Goal: Transaction & Acquisition: Purchase product/service

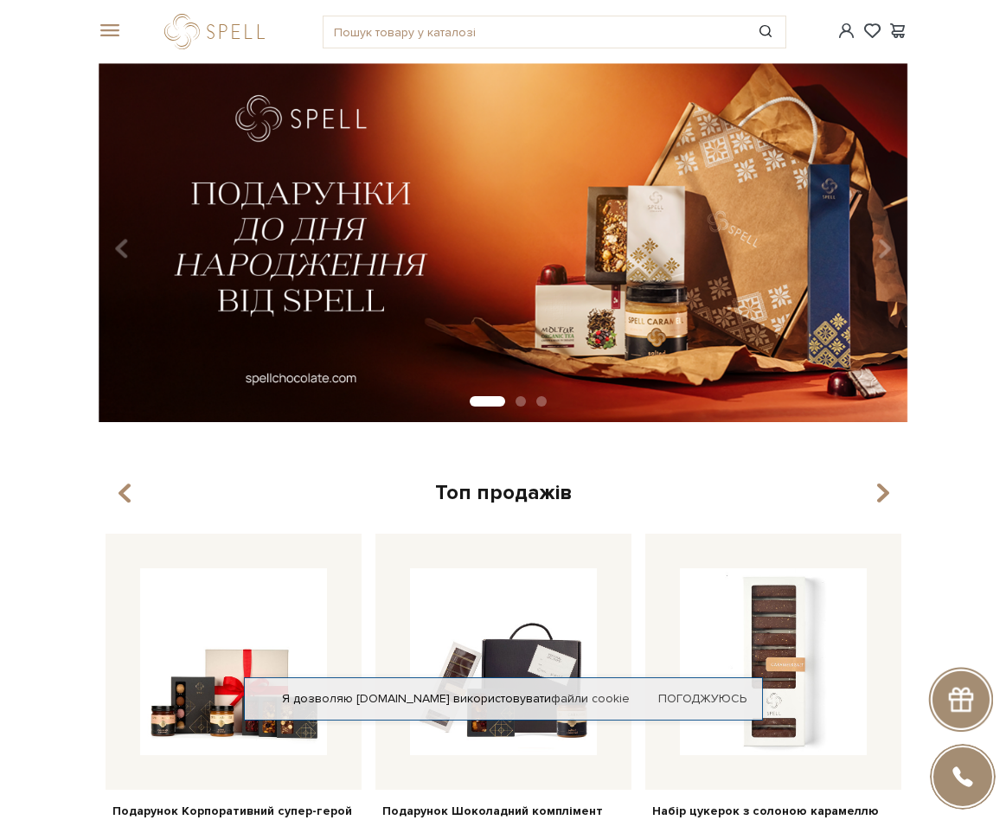
click at [111, 24] on span at bounding box center [107, 31] width 17 height 16
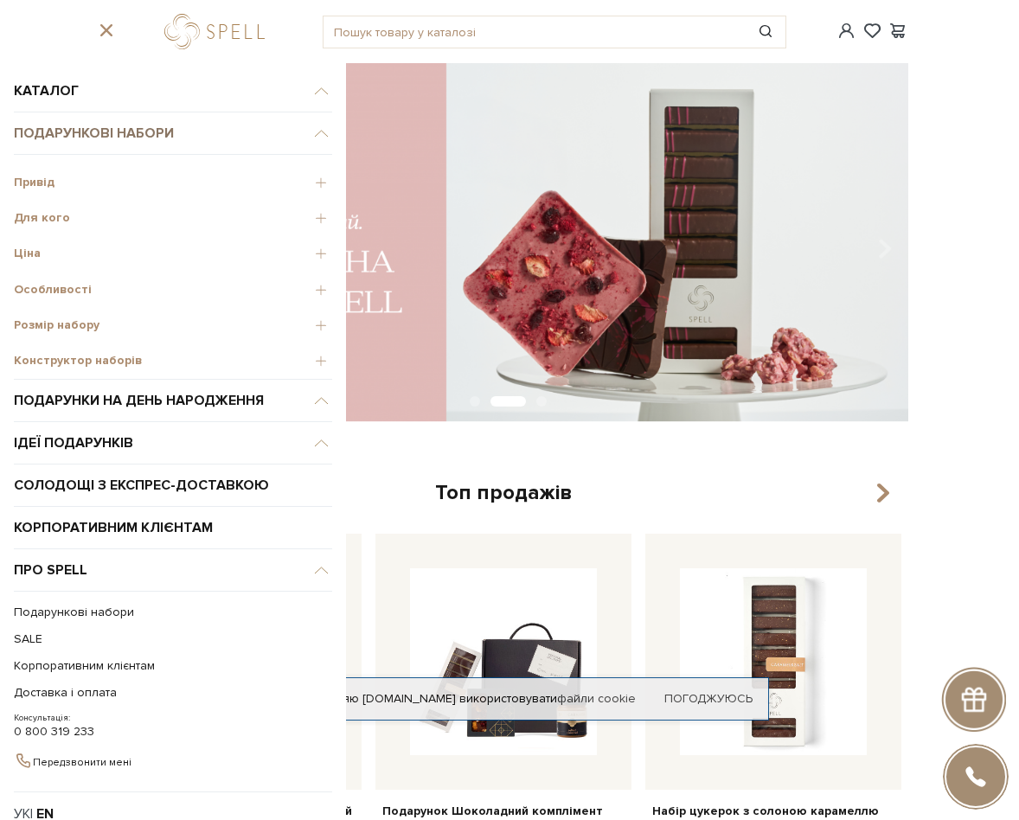
click at [99, 132] on span "Подарункові набори" at bounding box center [173, 133] width 318 height 42
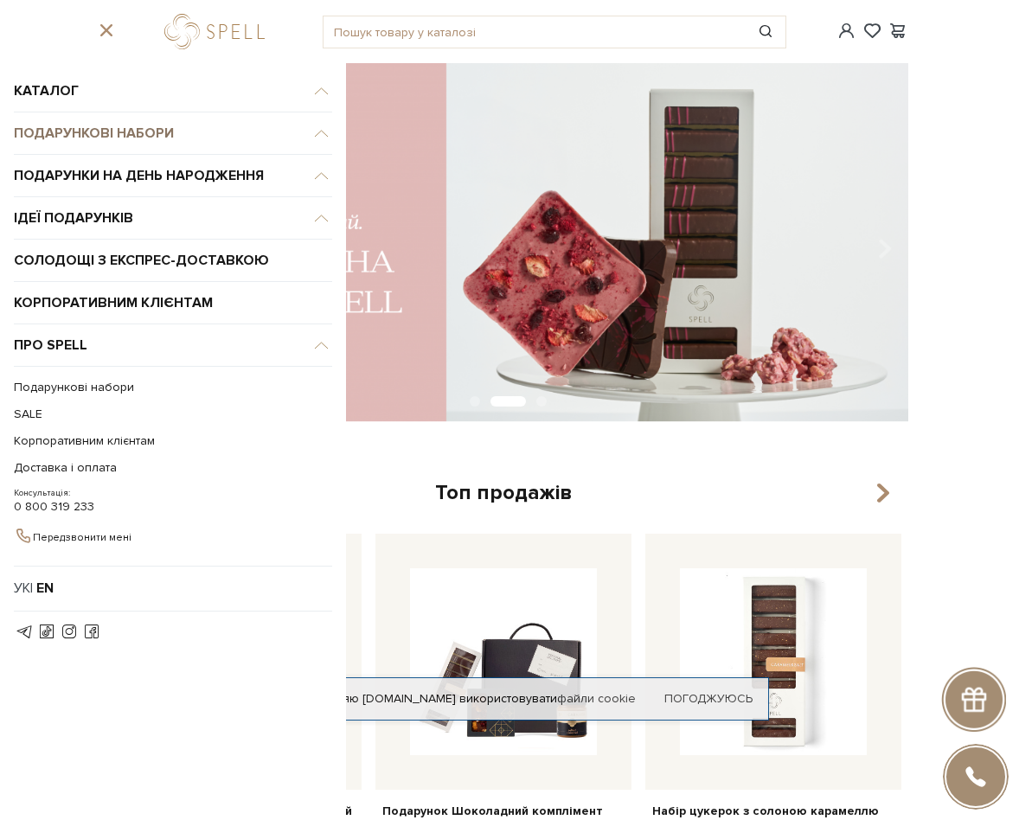
click at [110, 112] on span "Подарункові набори" at bounding box center [173, 91] width 318 height 42
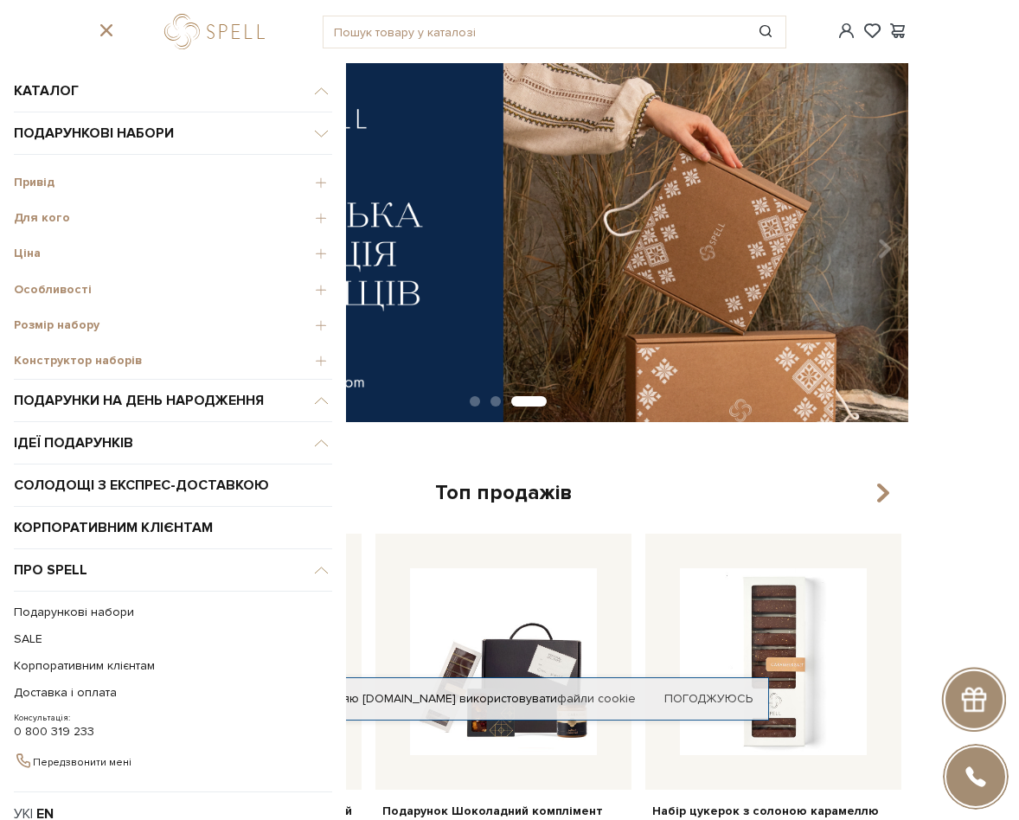
click at [16, 256] on span "Ціна" at bounding box center [173, 254] width 318 height 16
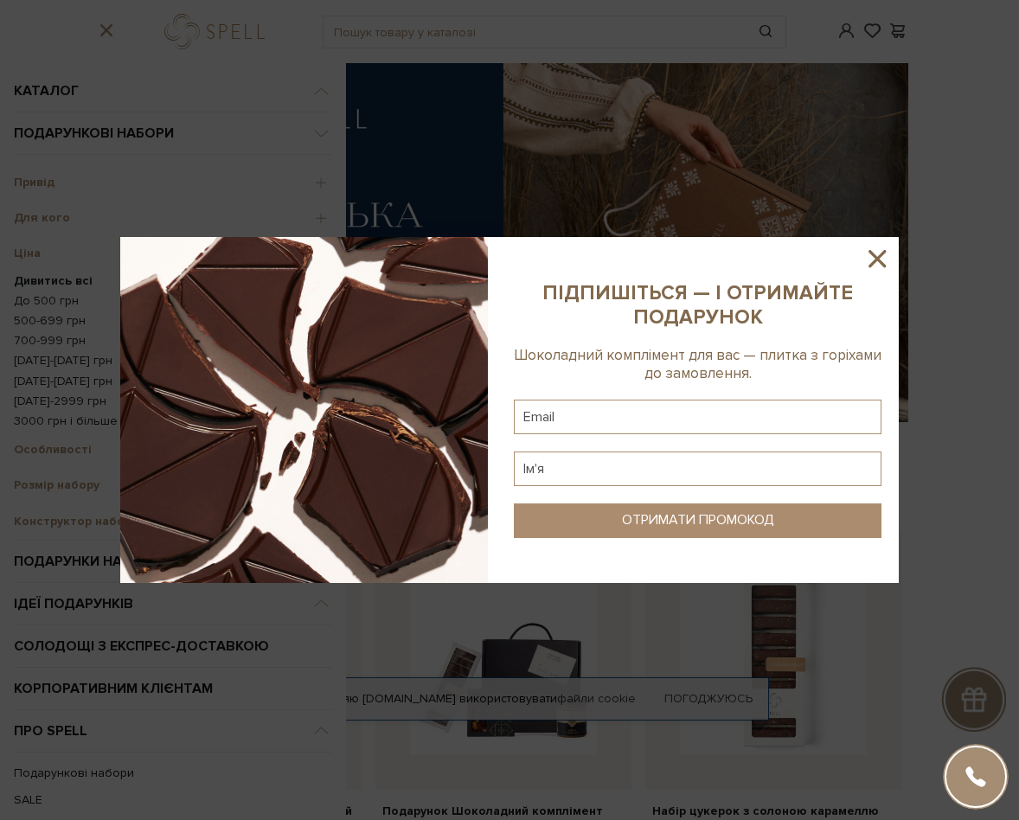
click at [16, 256] on div at bounding box center [509, 410] width 1019 height 820
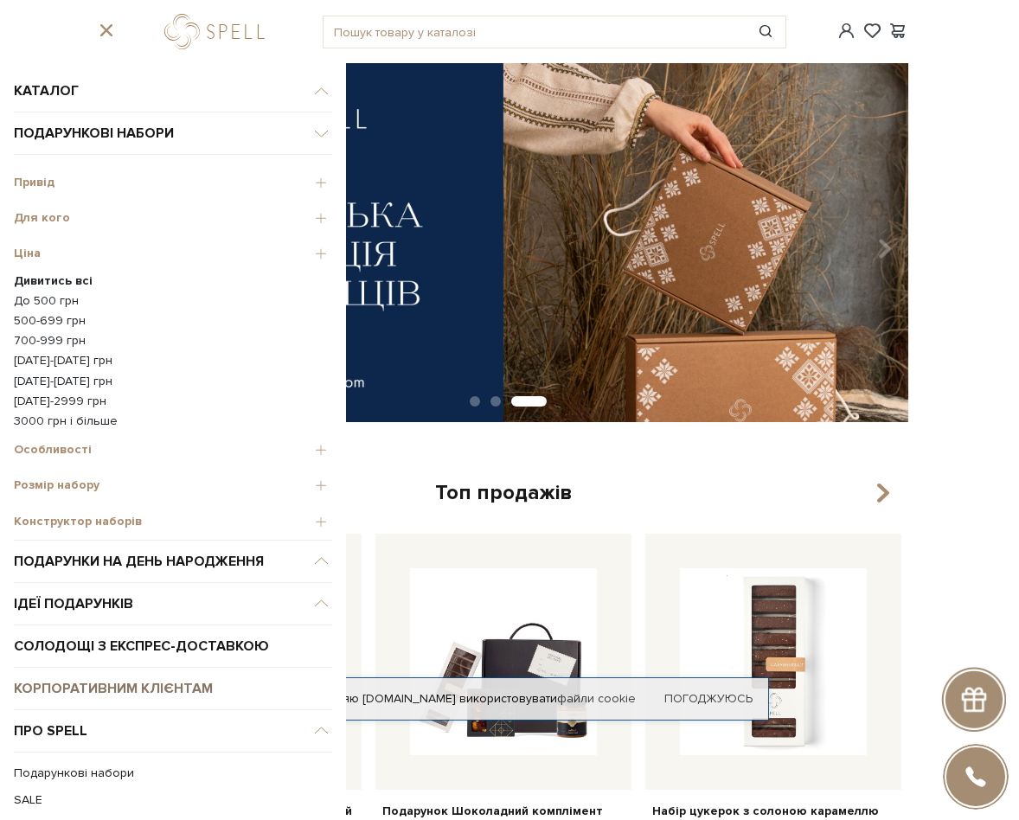
click at [167, 685] on link "Корпоративним клієнтам" at bounding box center [173, 689] width 318 height 42
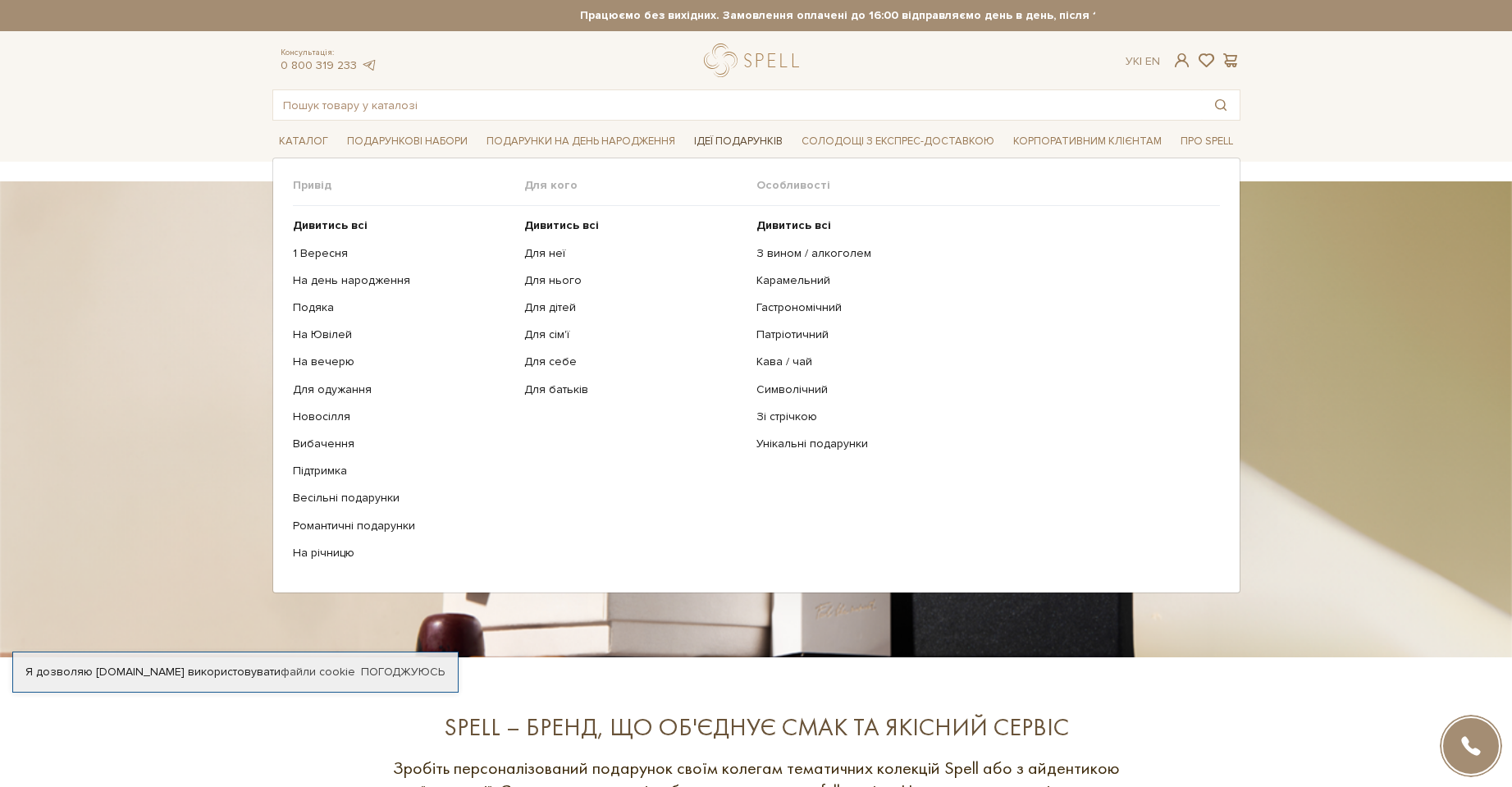
click at [725, 137] on span "Ідеї подарунків" at bounding box center [738, 141] width 101 height 26
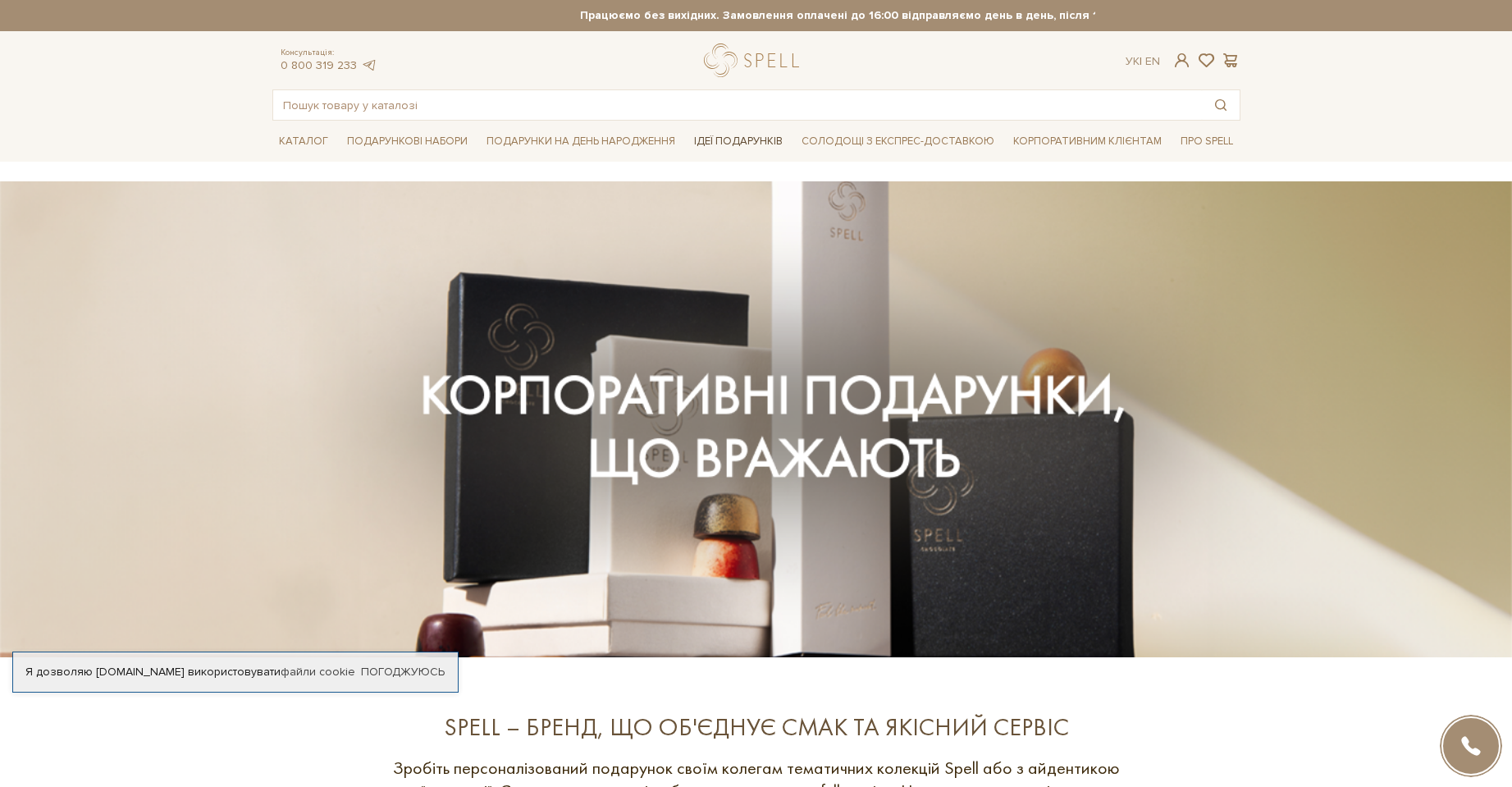
click at [736, 137] on span "Ідеї подарунків" at bounding box center [738, 141] width 101 height 26
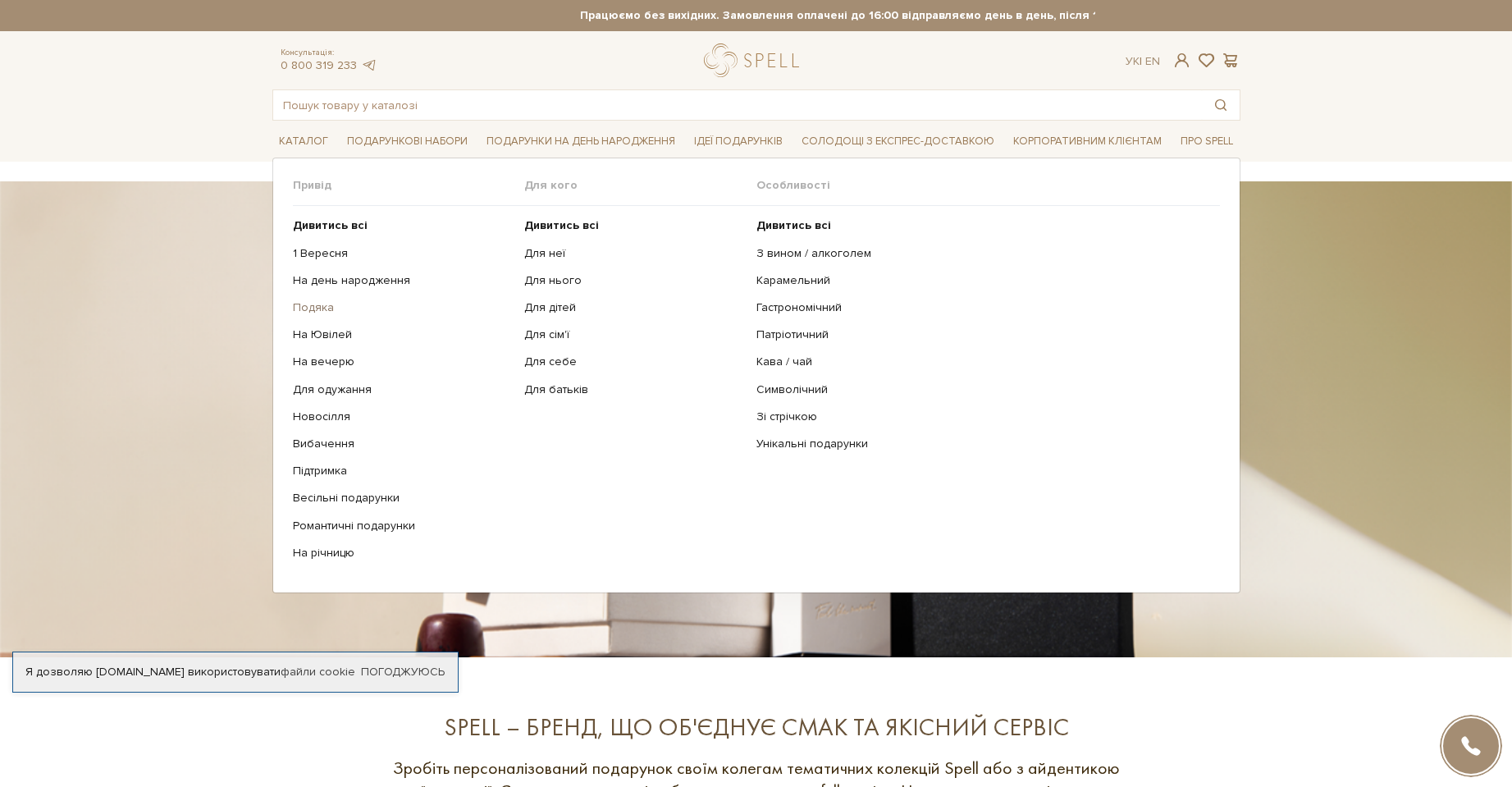
click at [307, 313] on link "Подяка" at bounding box center [403, 308] width 220 height 15
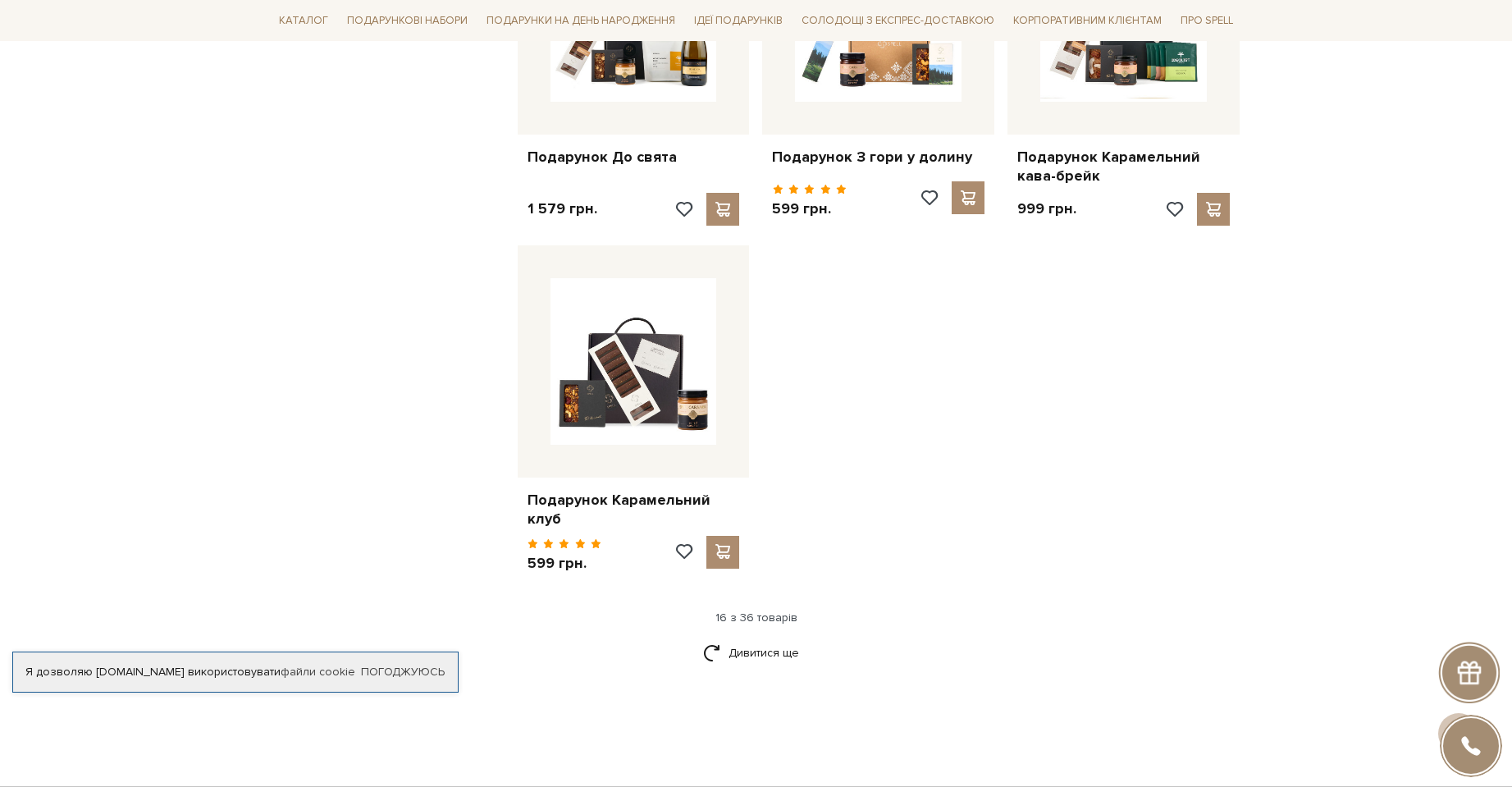
scroll to position [1723, 0]
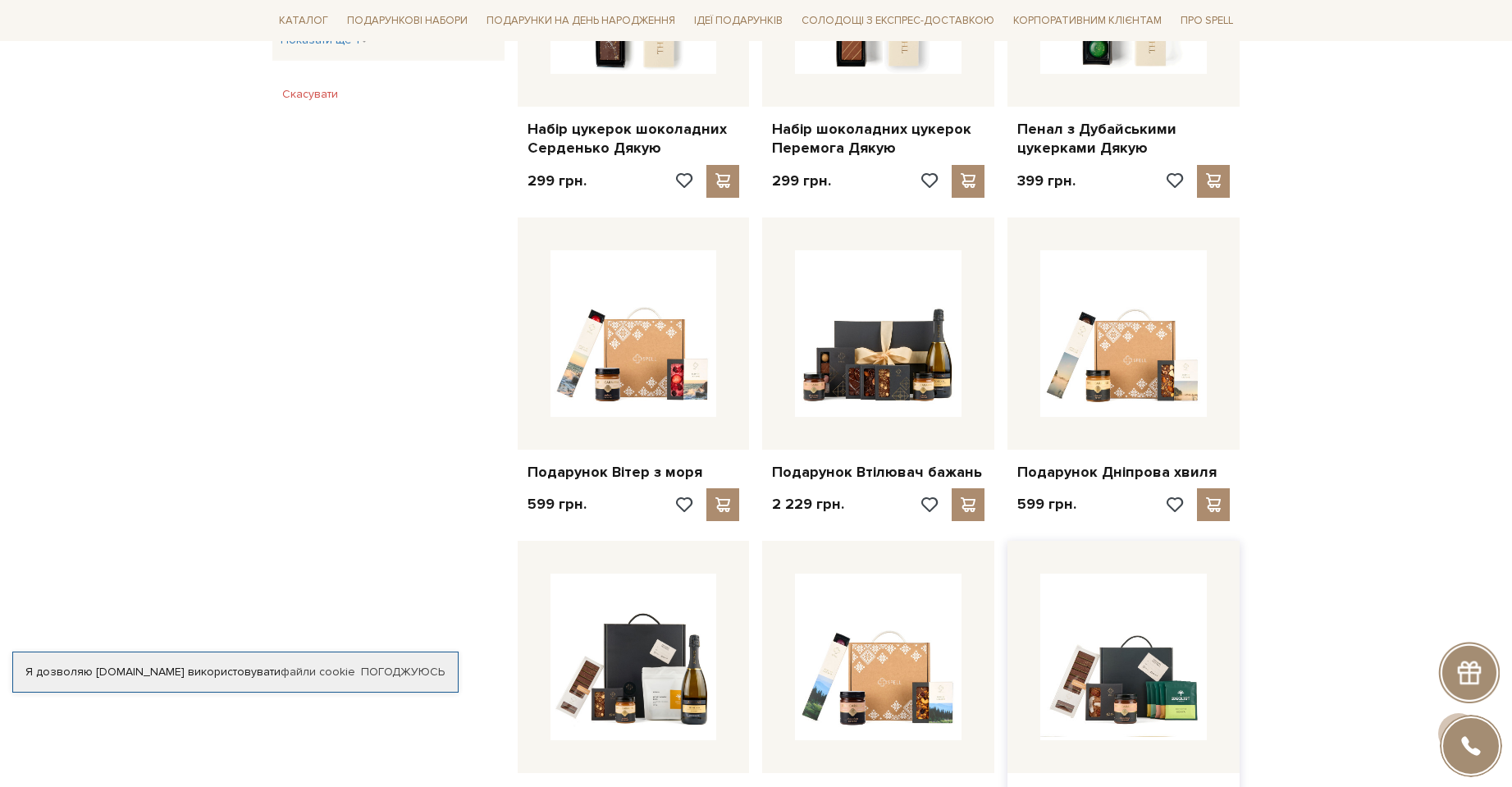
scroll to position [1312, 0]
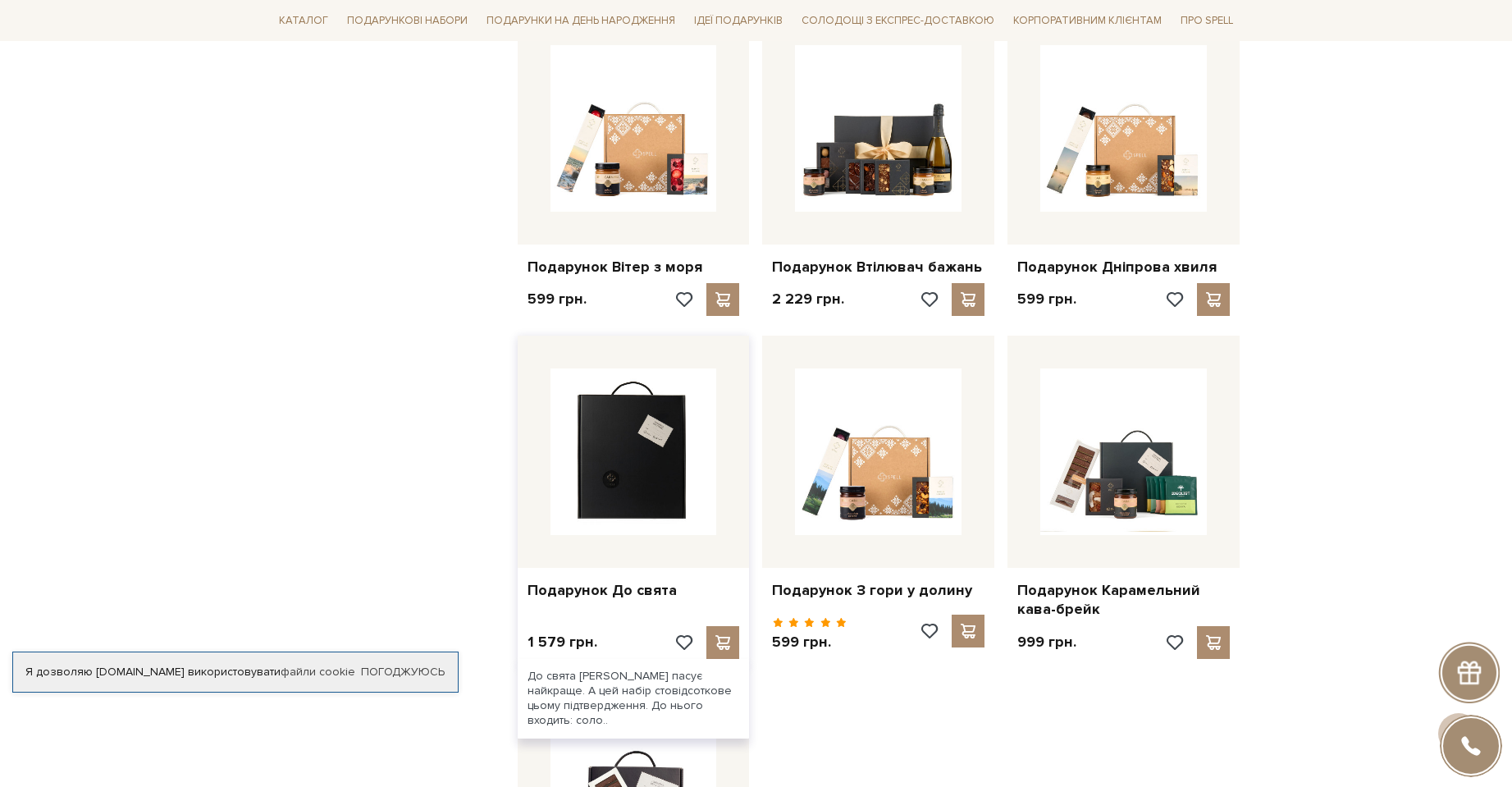
click at [622, 450] on img at bounding box center [634, 451] width 167 height 167
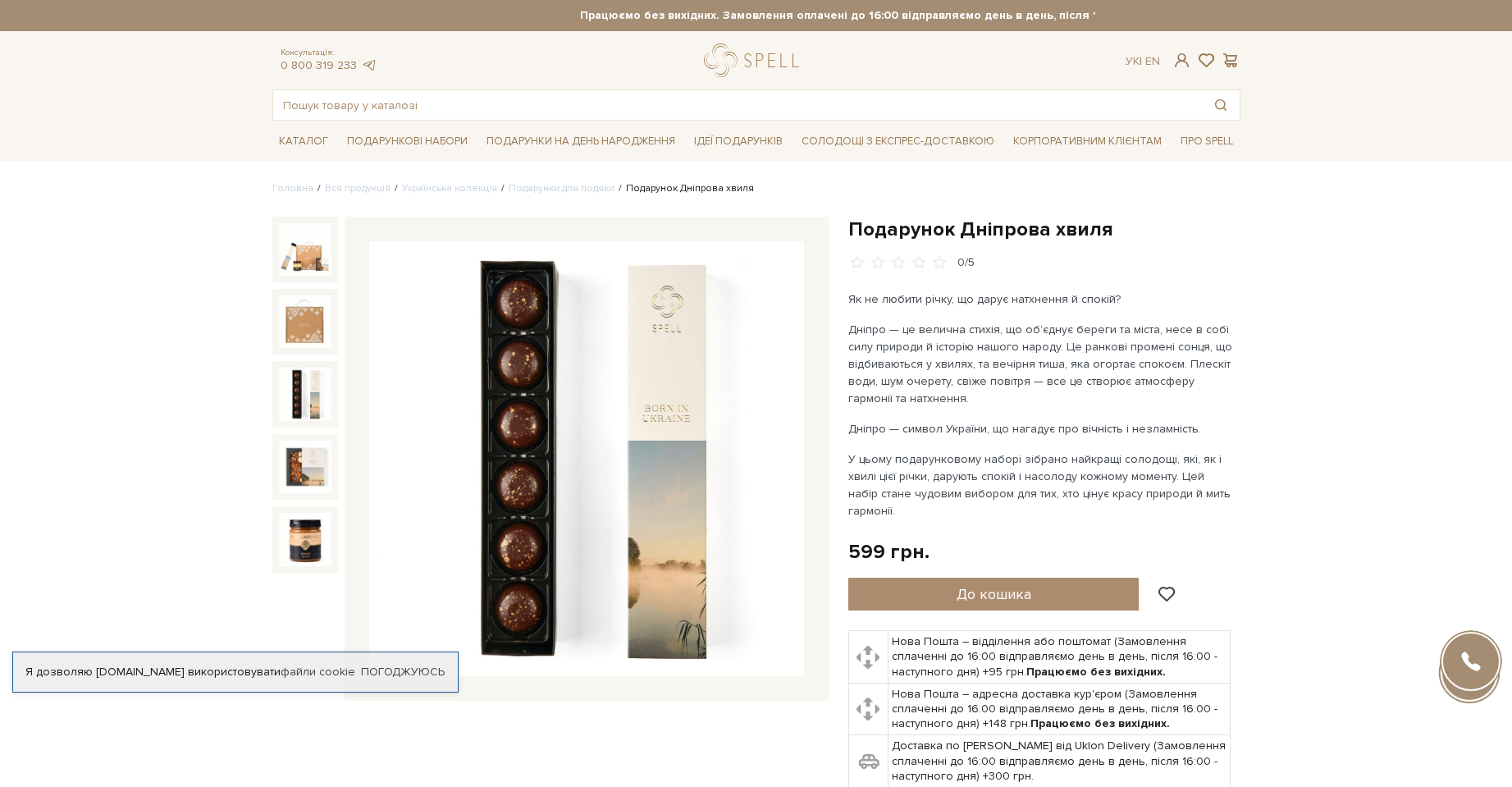
click at [307, 399] on img at bounding box center [304, 394] width 52 height 52
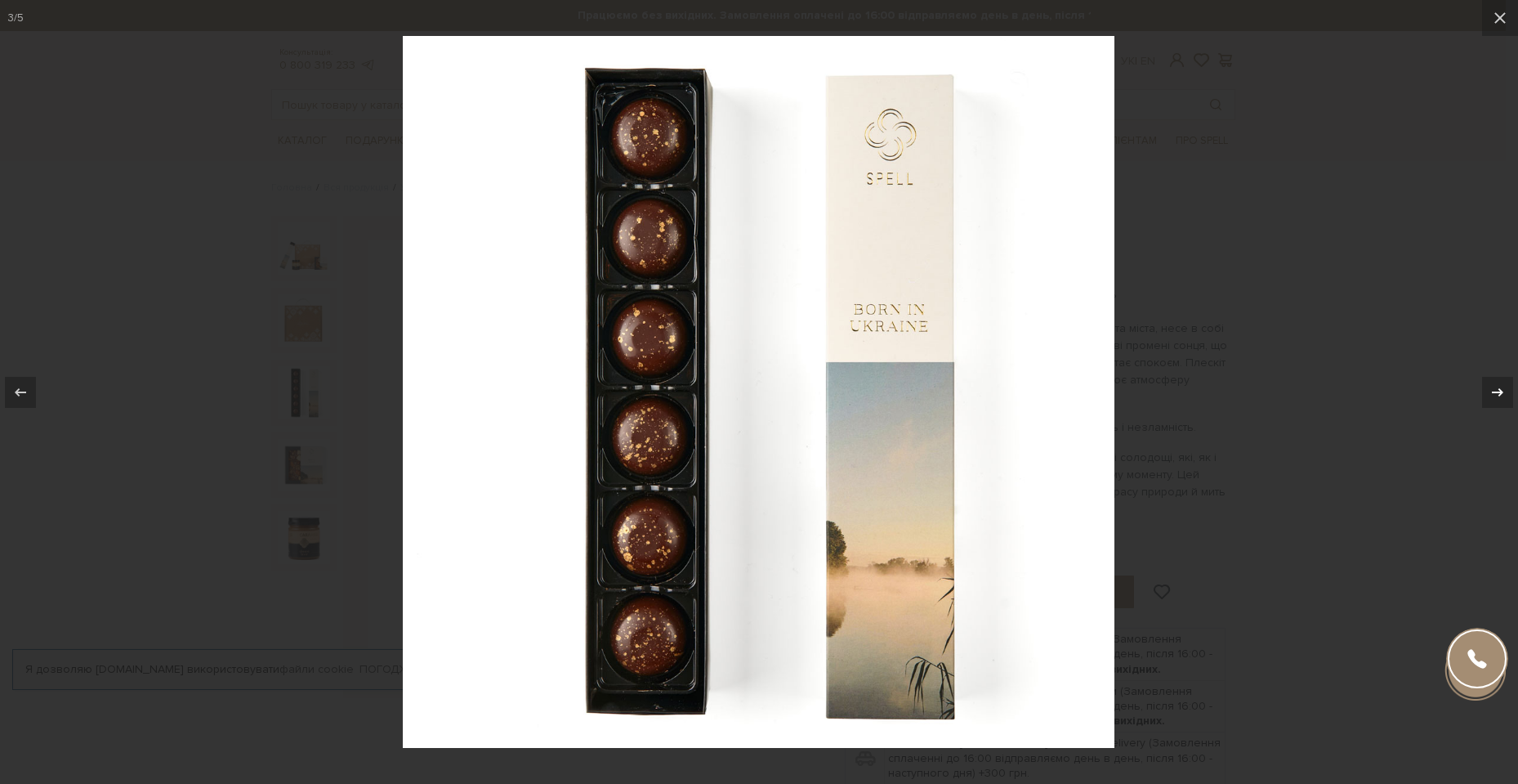
click at [1491, 384] on icon at bounding box center [1497, 392] width 20 height 20
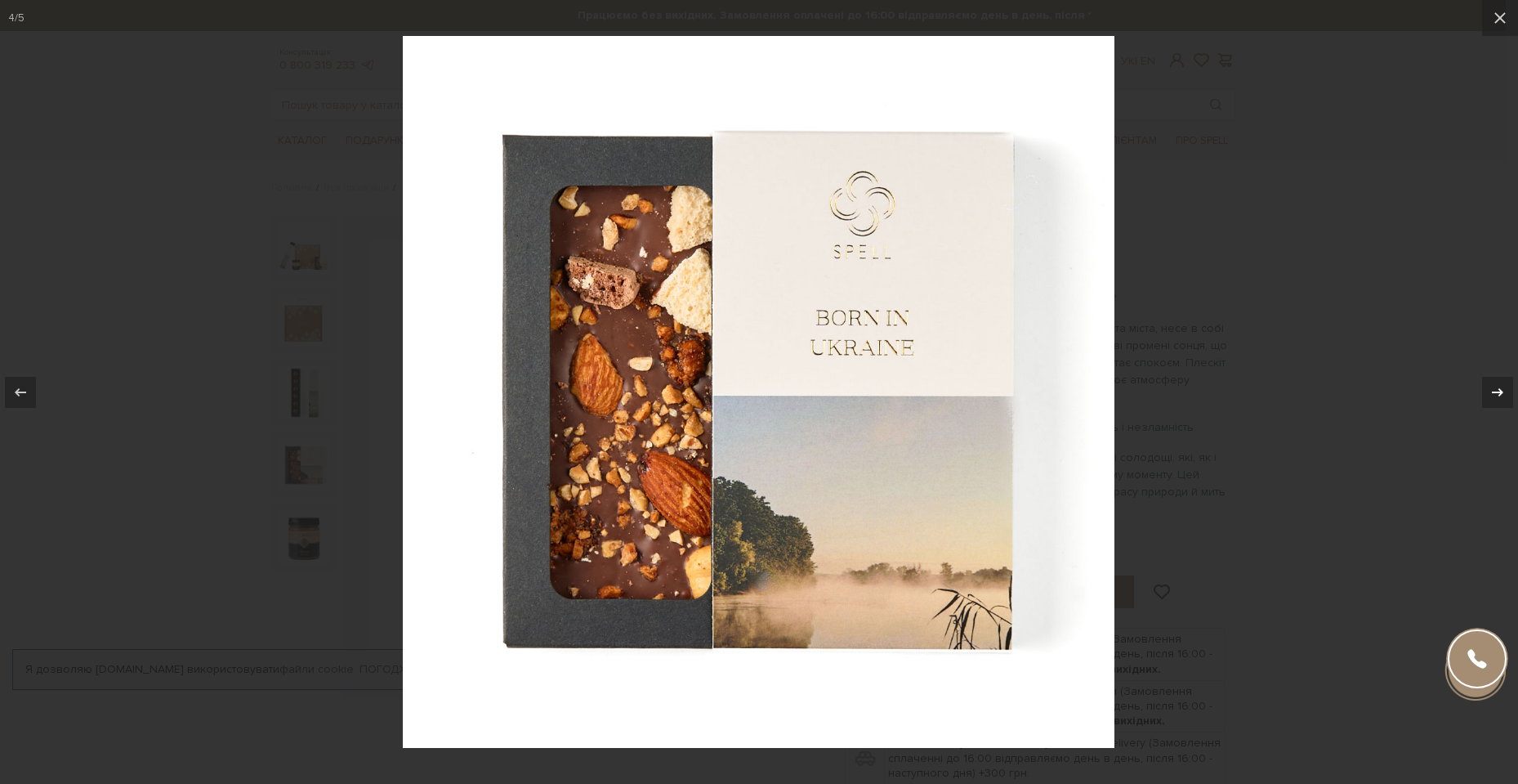
click at [1491, 384] on icon at bounding box center [1497, 392] width 20 height 20
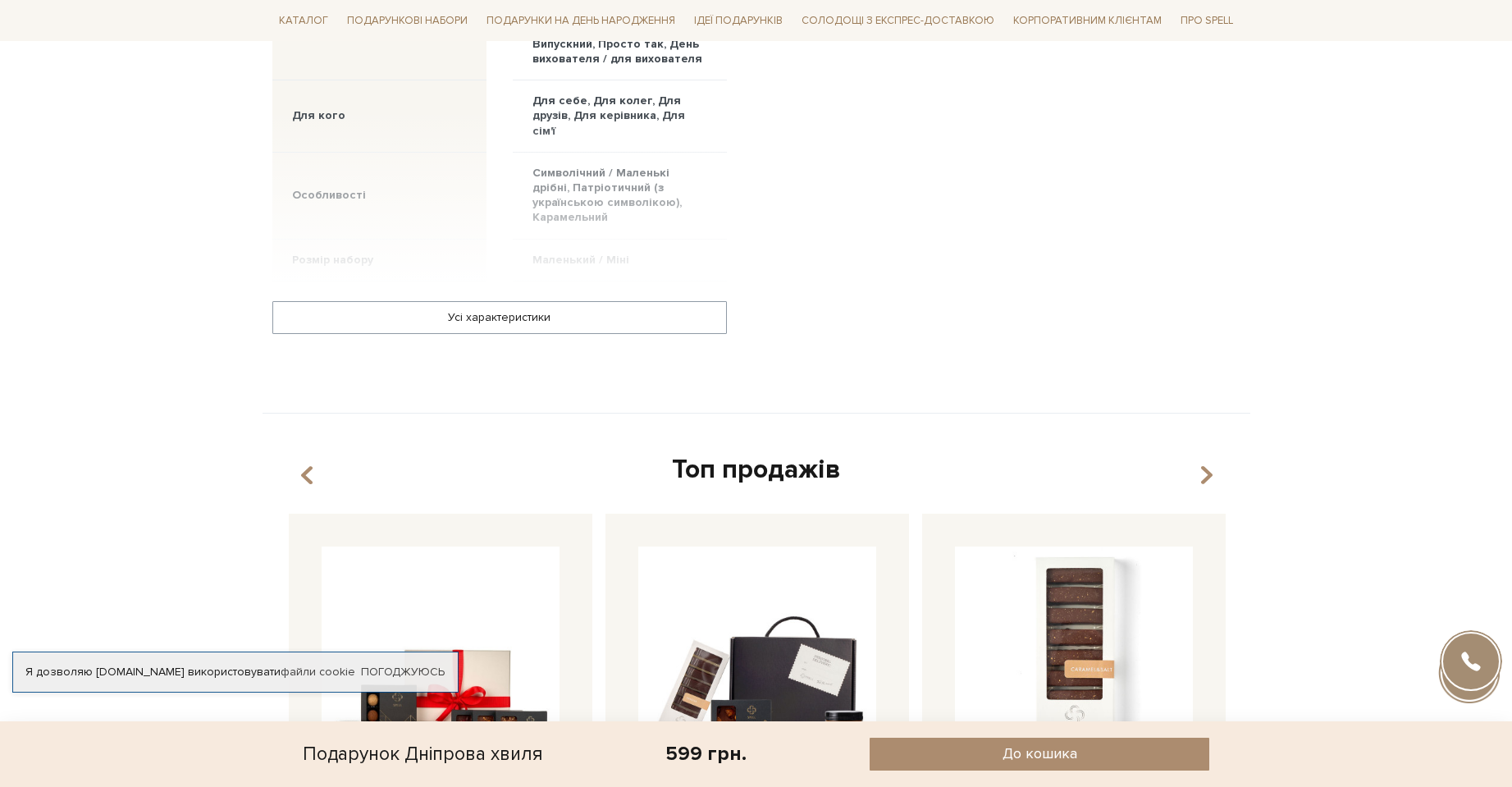
scroll to position [1640, 0]
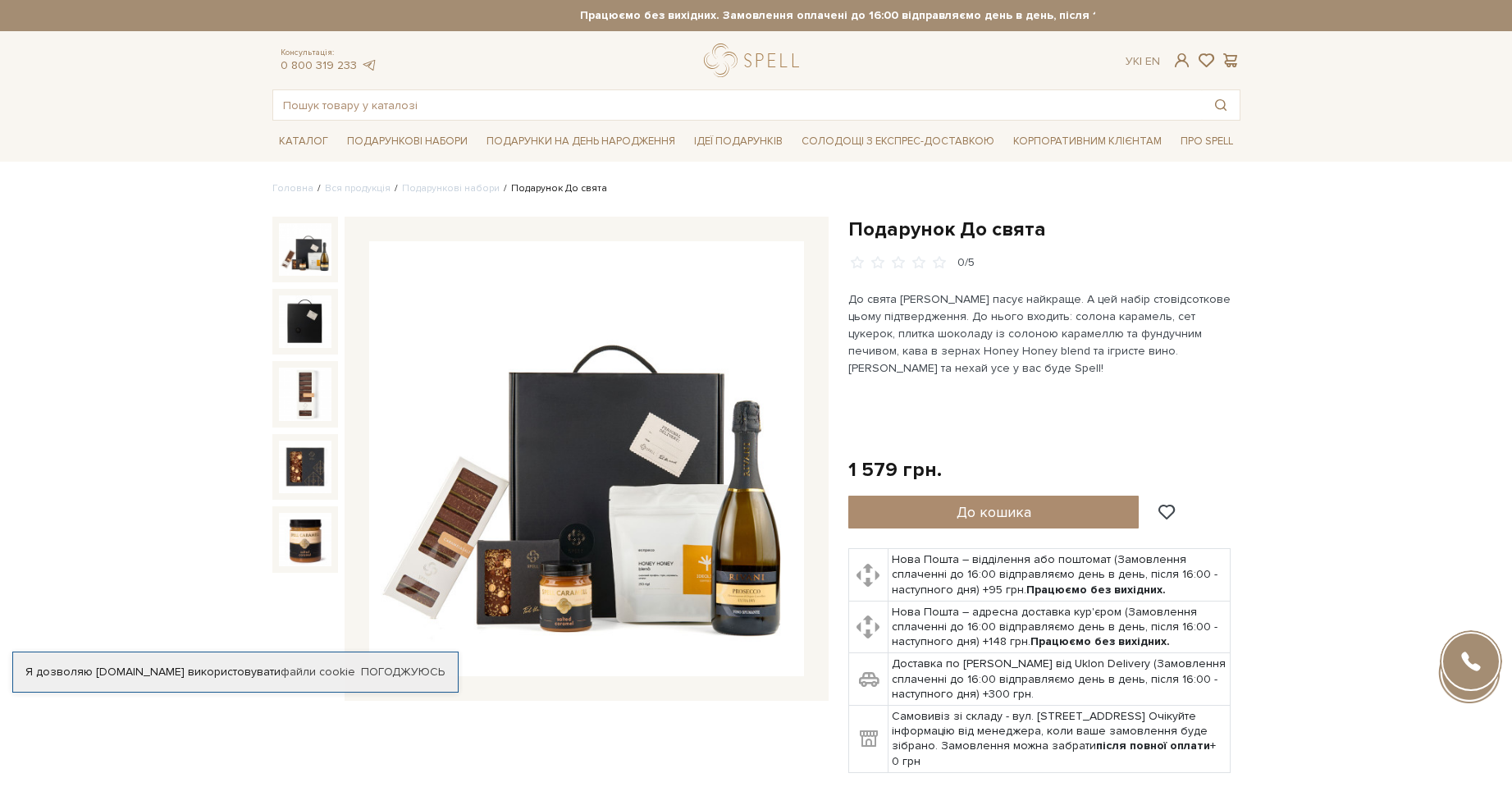
click at [752, 598] on img at bounding box center [586, 458] width 434 height 434
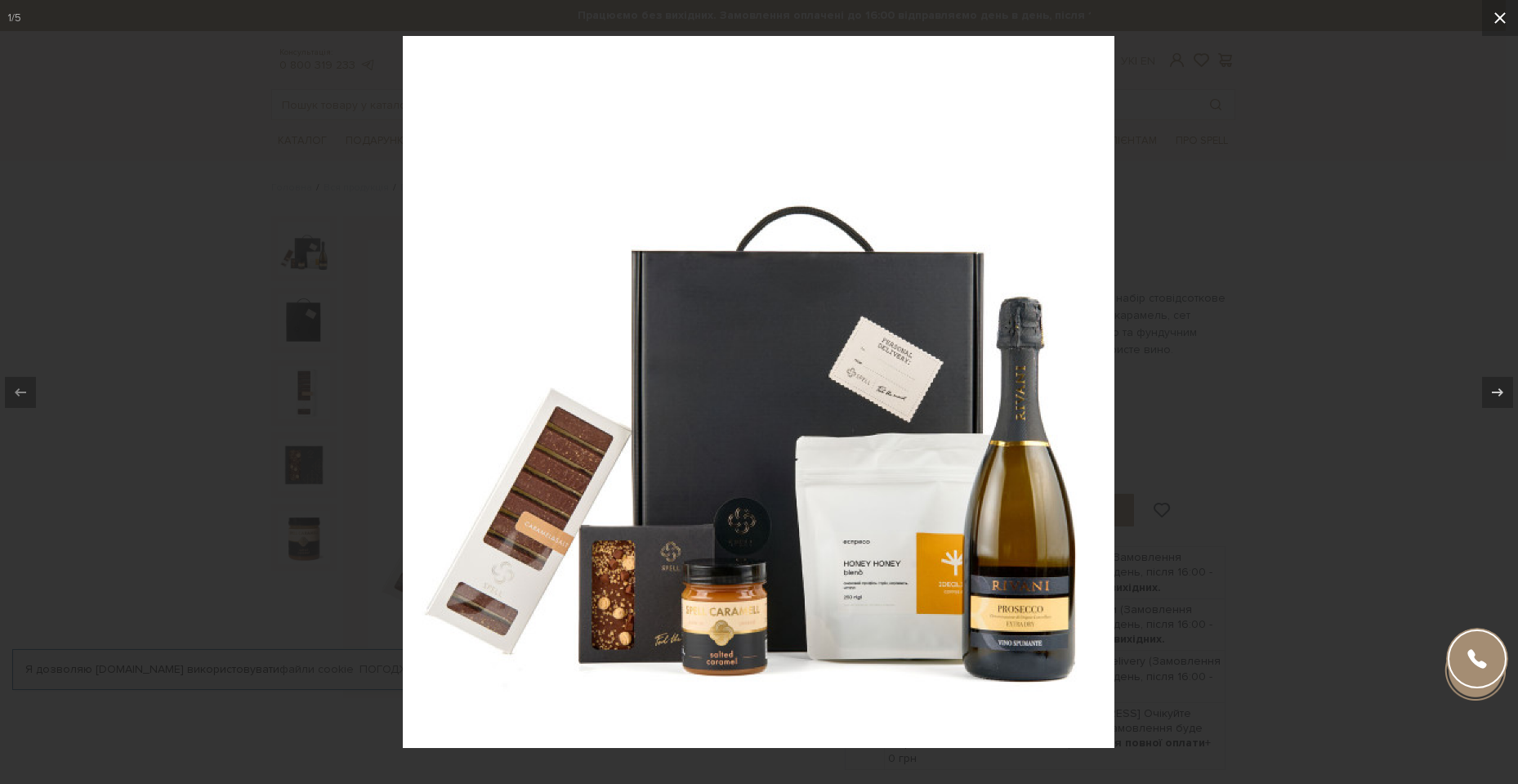
click at [1500, 18] on icon at bounding box center [1500, 18] width 11 height 11
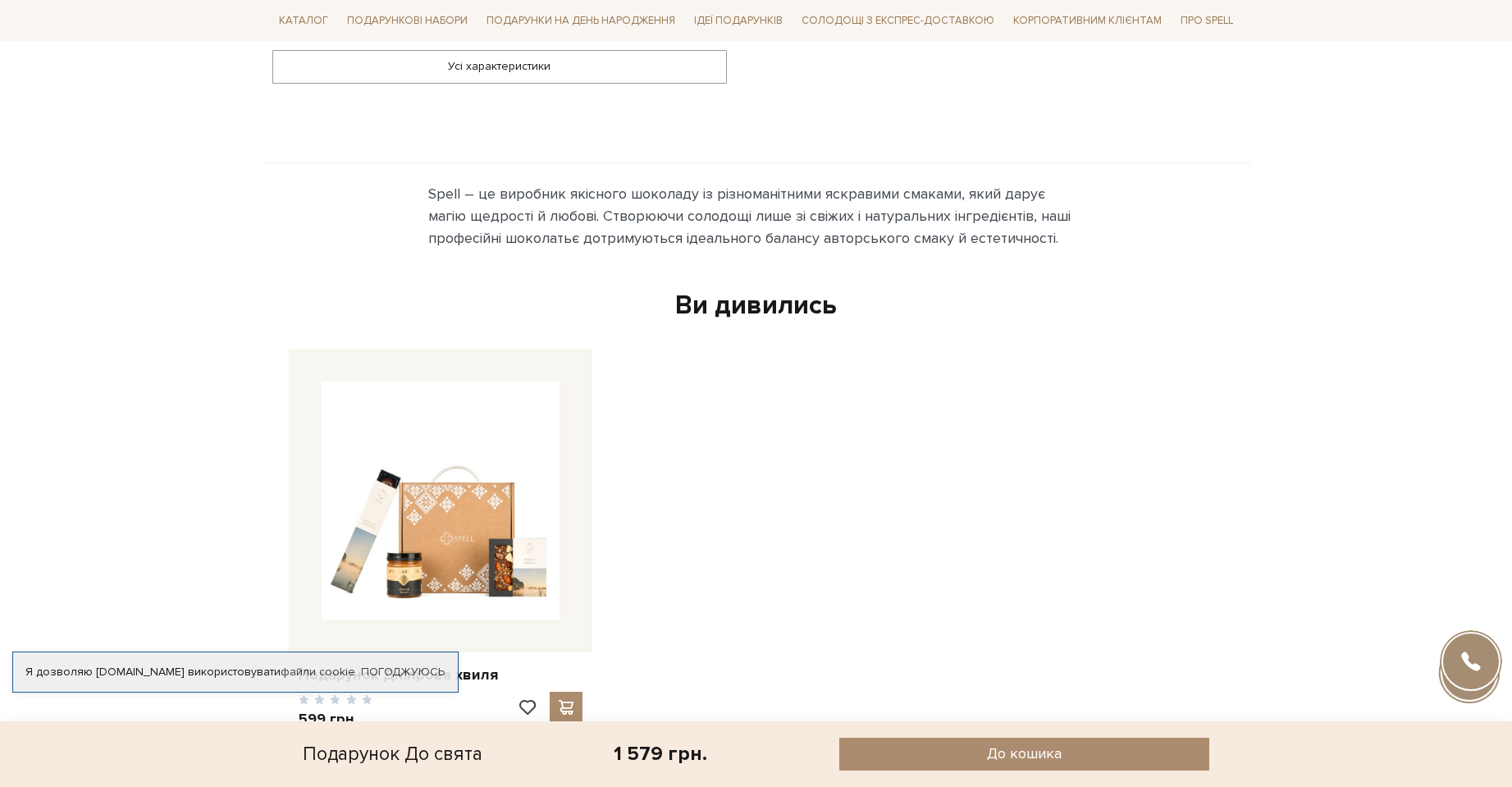
scroll to position [1723, 0]
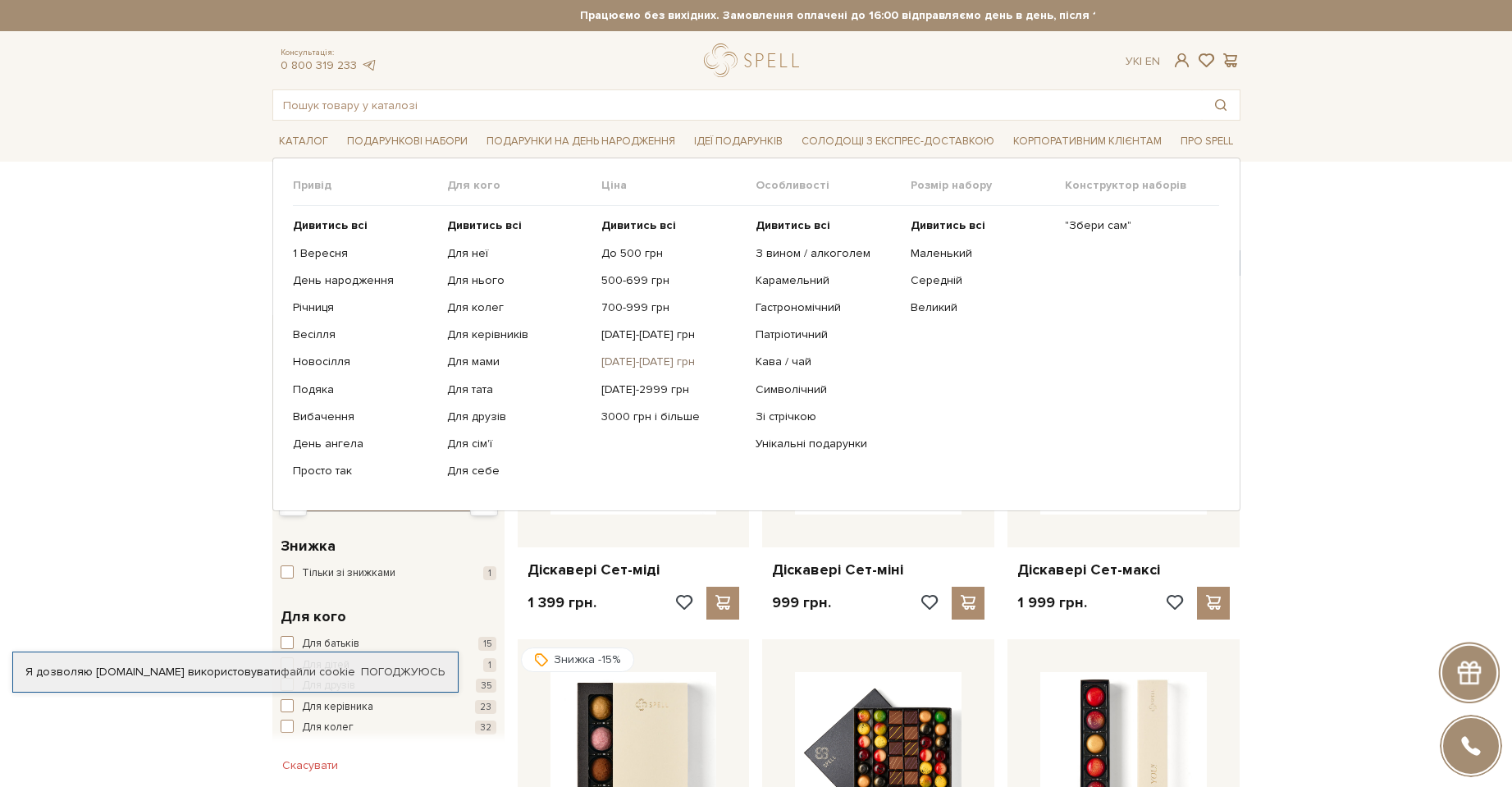
click at [649, 362] on link "[DATE]-[DATE] грн" at bounding box center [673, 362] width 142 height 15
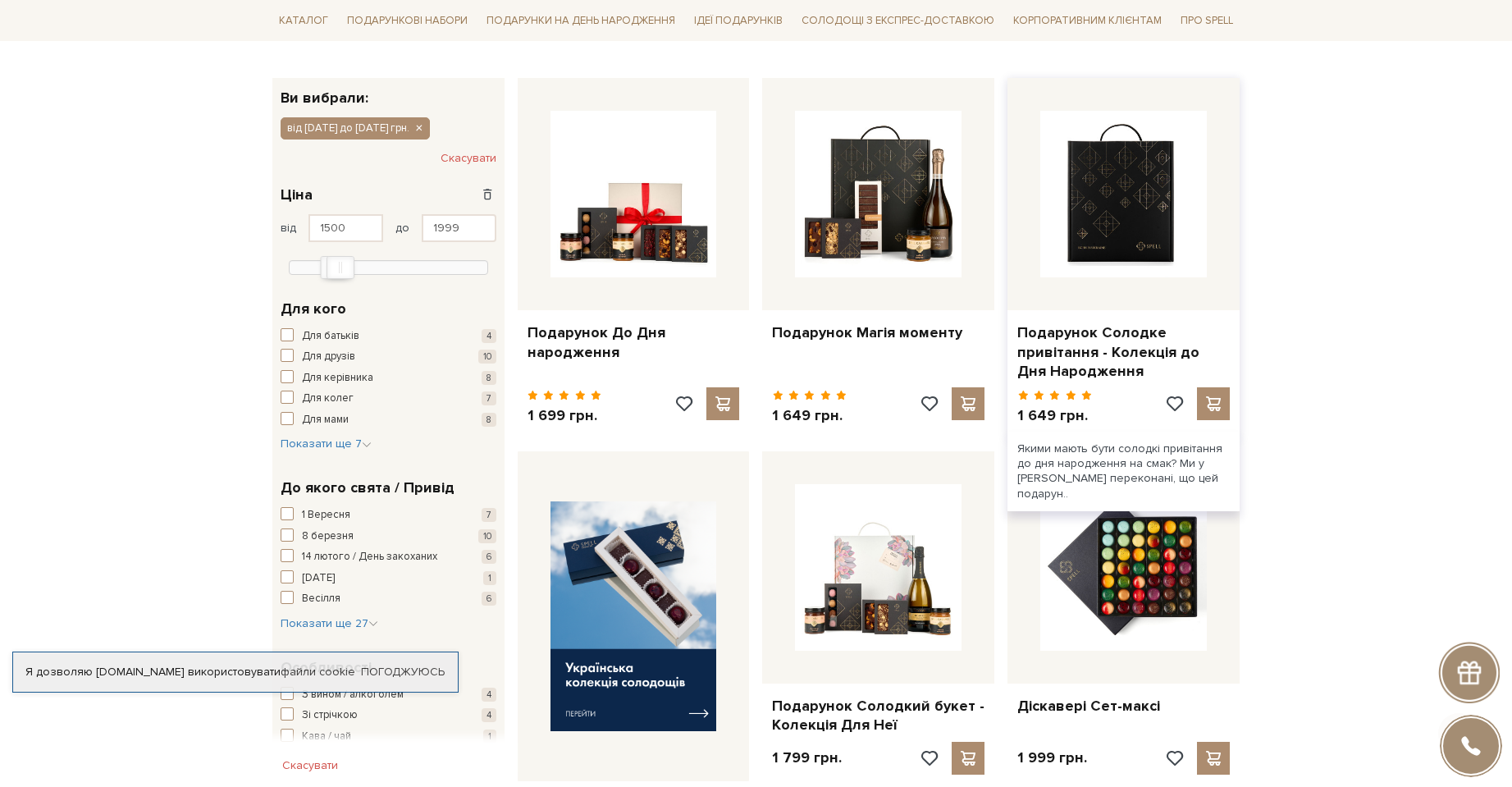
scroll to position [247, 0]
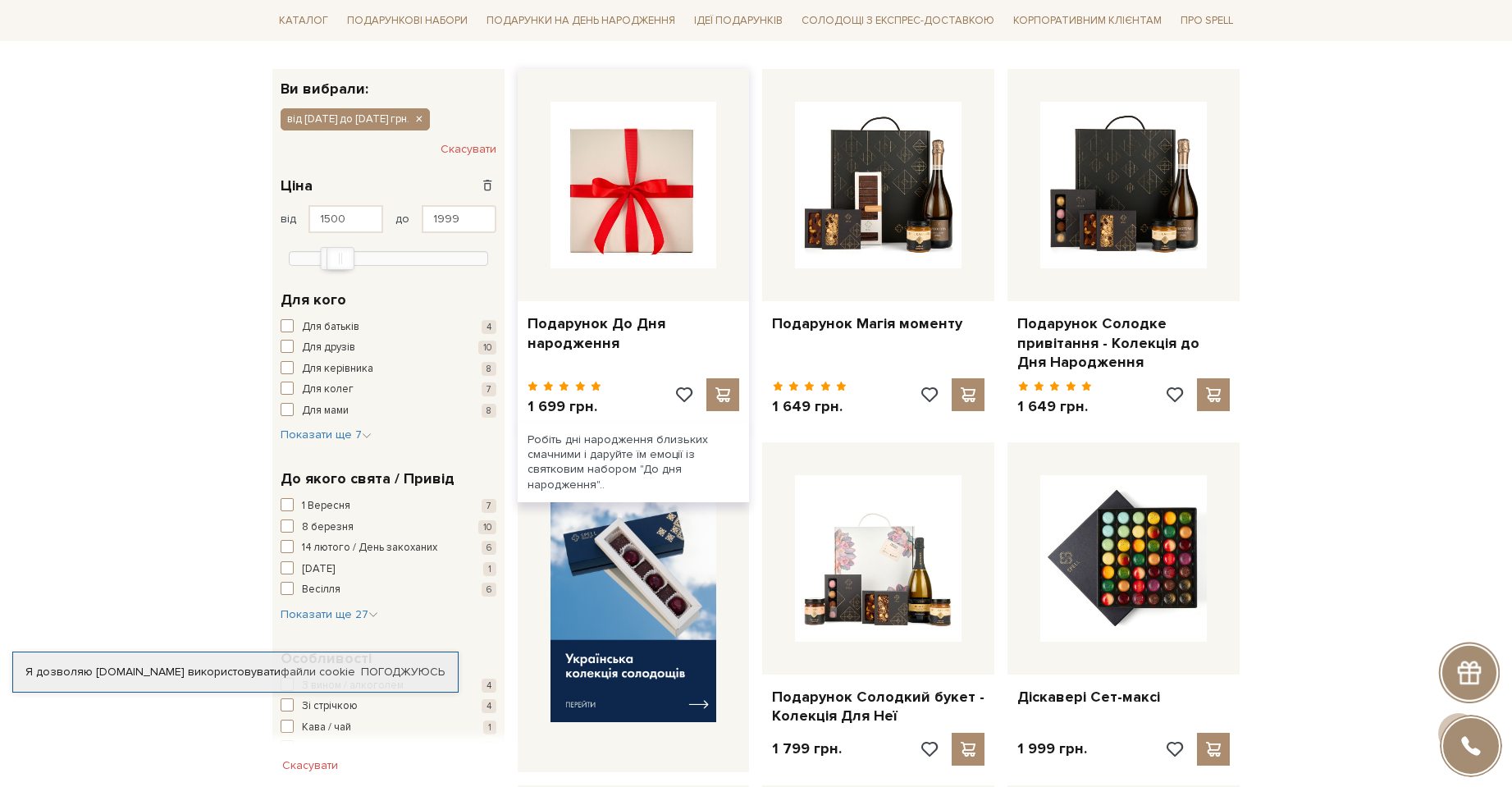
click at [654, 179] on img at bounding box center [634, 185] width 167 height 167
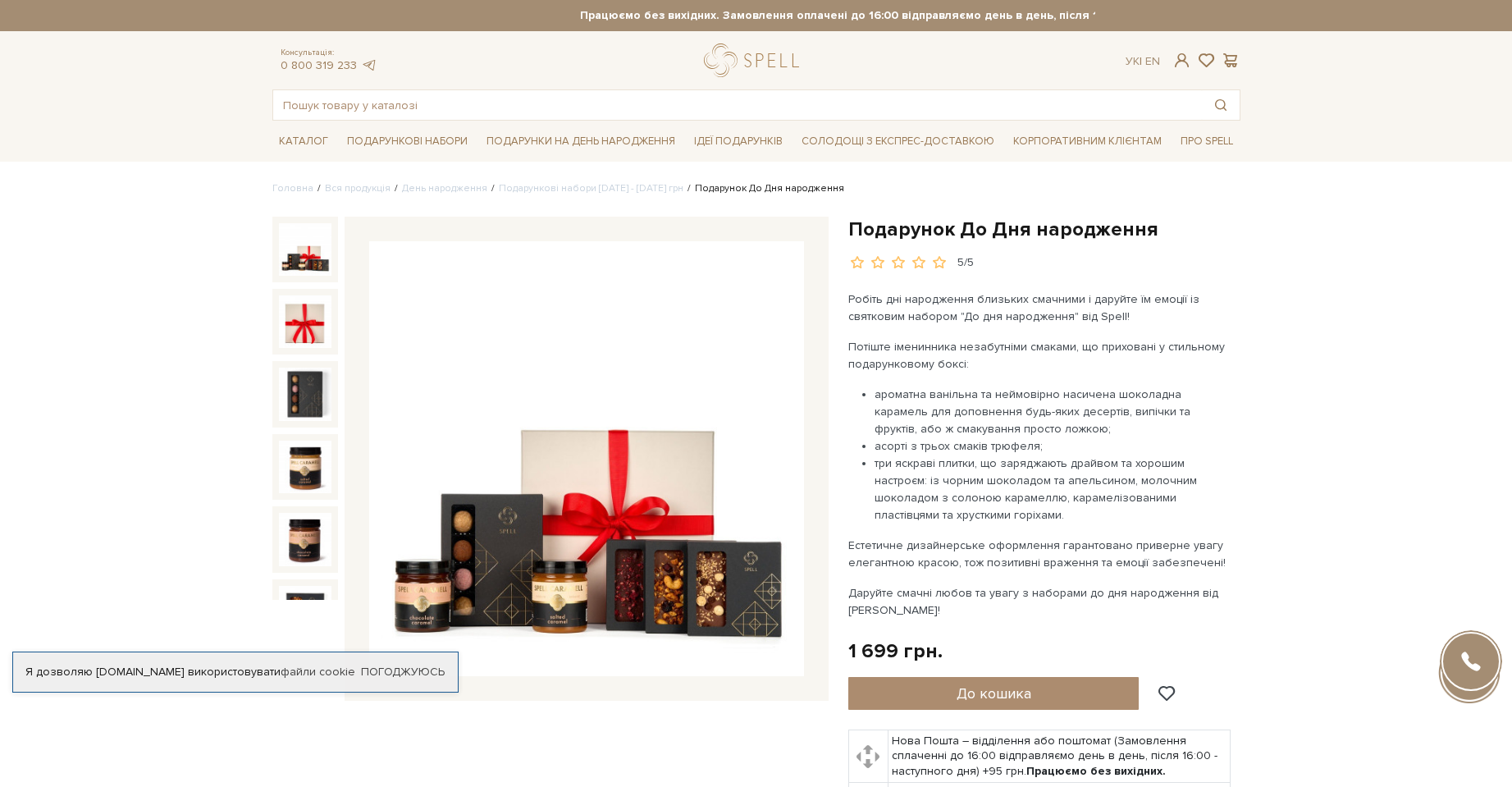
click at [569, 587] on img at bounding box center [586, 458] width 434 height 434
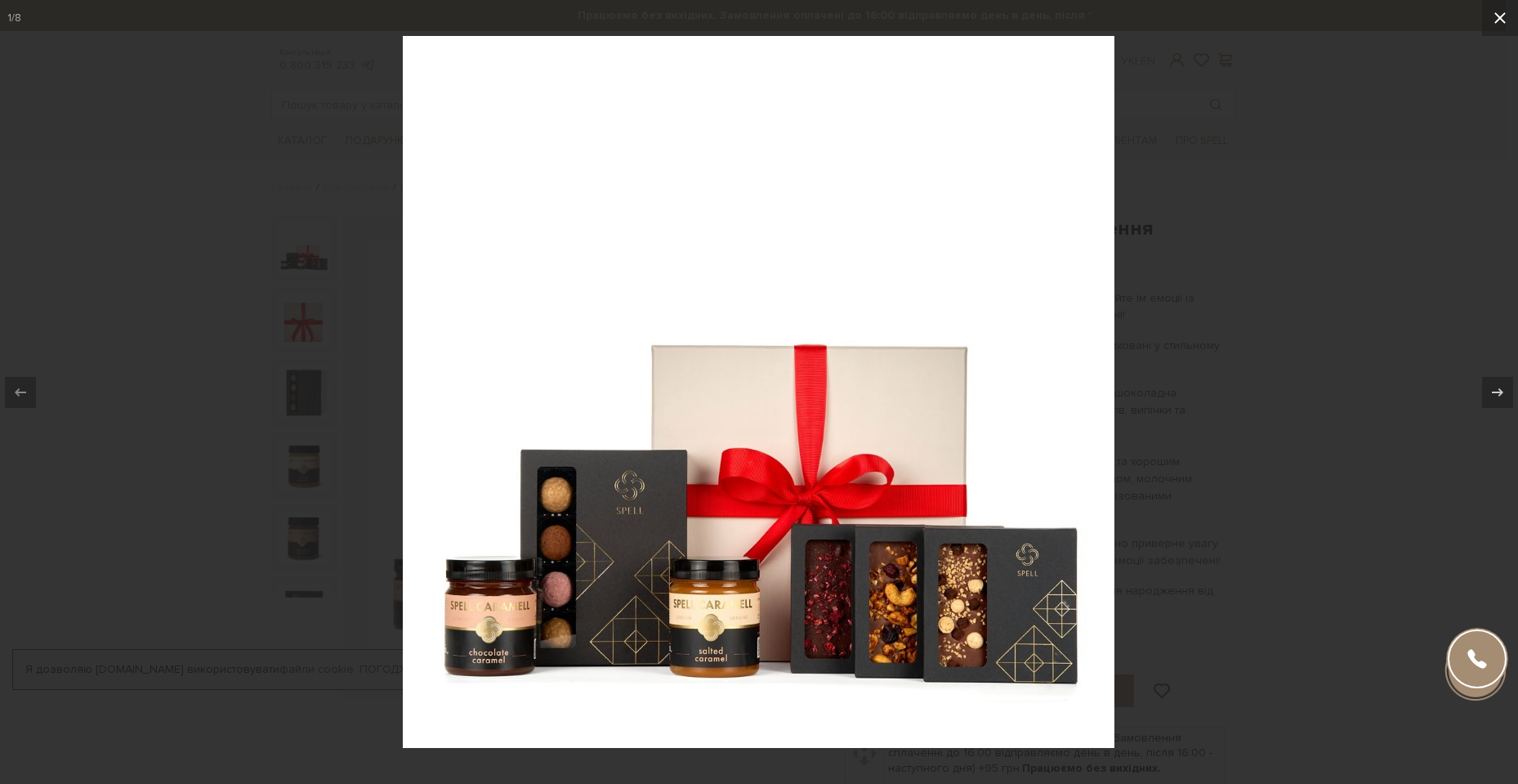
click at [1505, 11] on icon at bounding box center [1500, 18] width 20 height 20
